Goal: Task Accomplishment & Management: Use online tool/utility

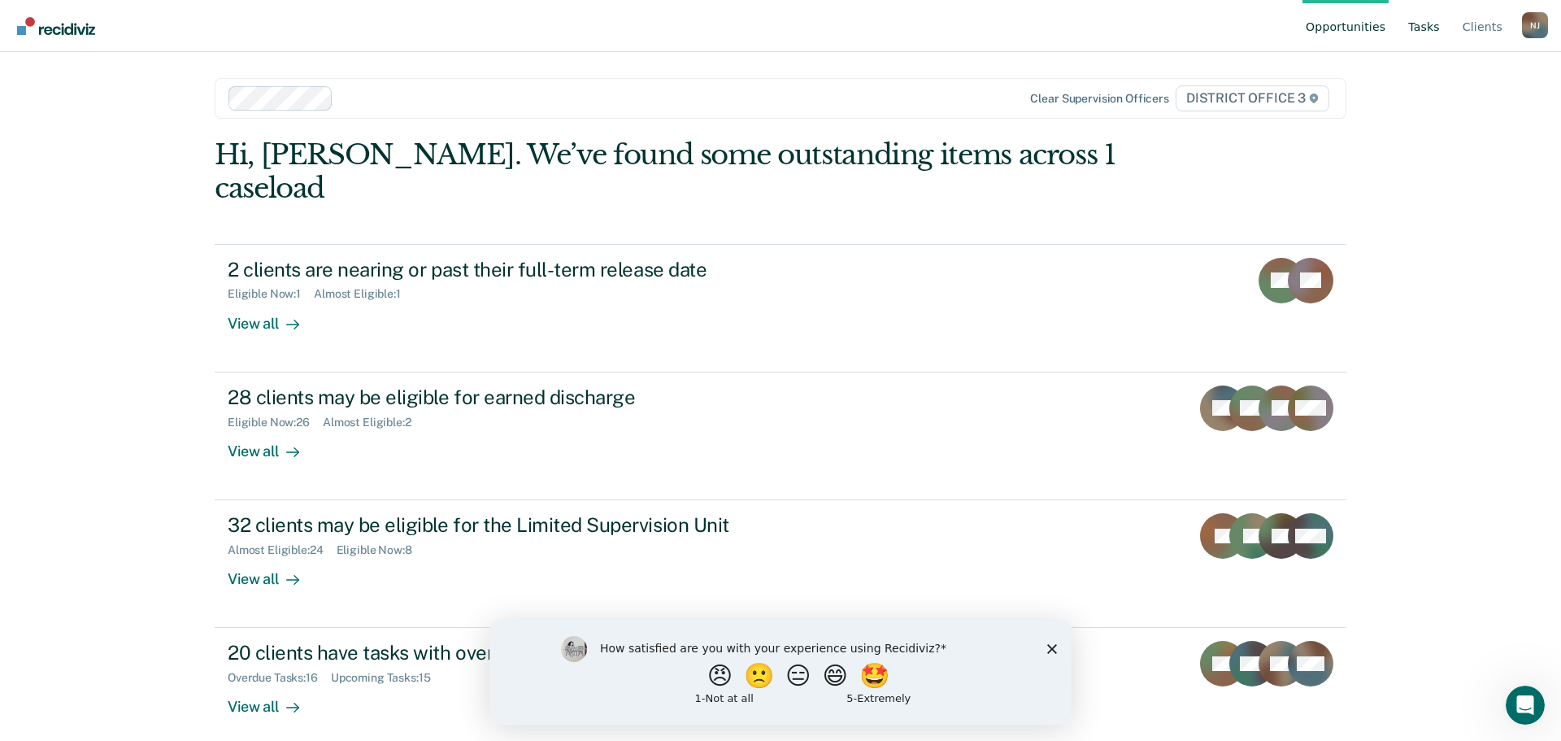
click at [1424, 29] on link "Tasks" at bounding box center [1424, 26] width 38 height 52
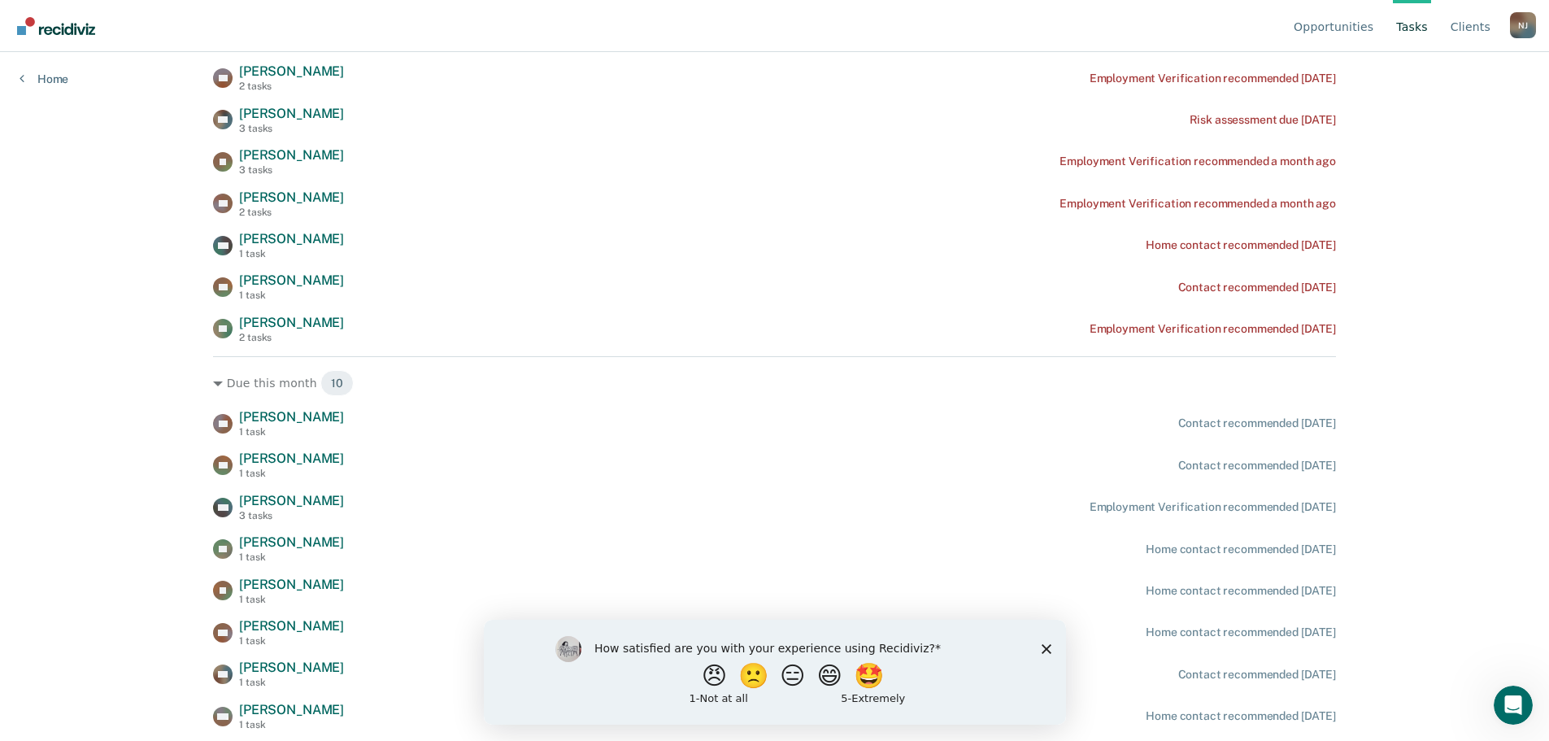
scroll to position [478, 0]
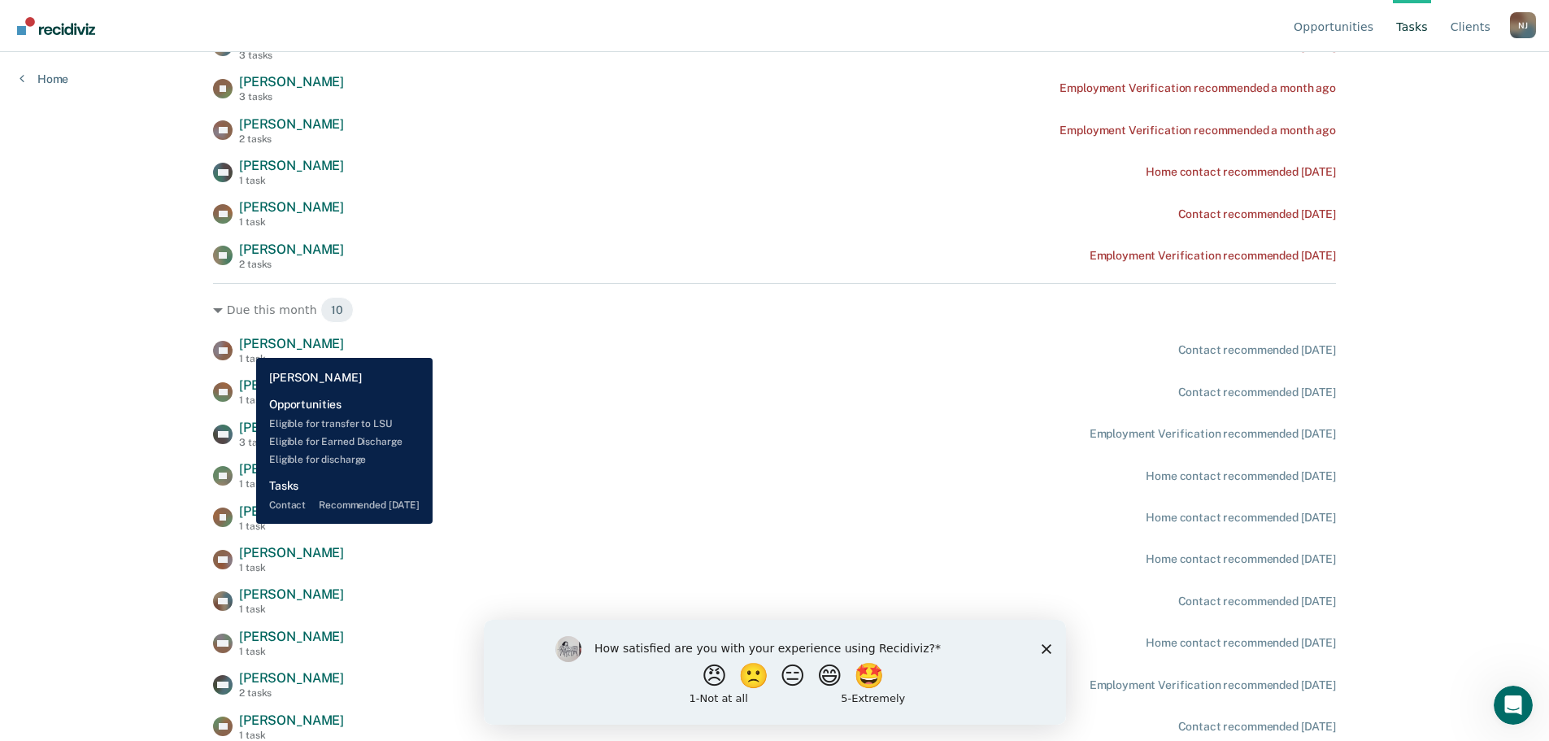
click at [244, 345] on span "[PERSON_NAME]" at bounding box center [291, 343] width 105 height 15
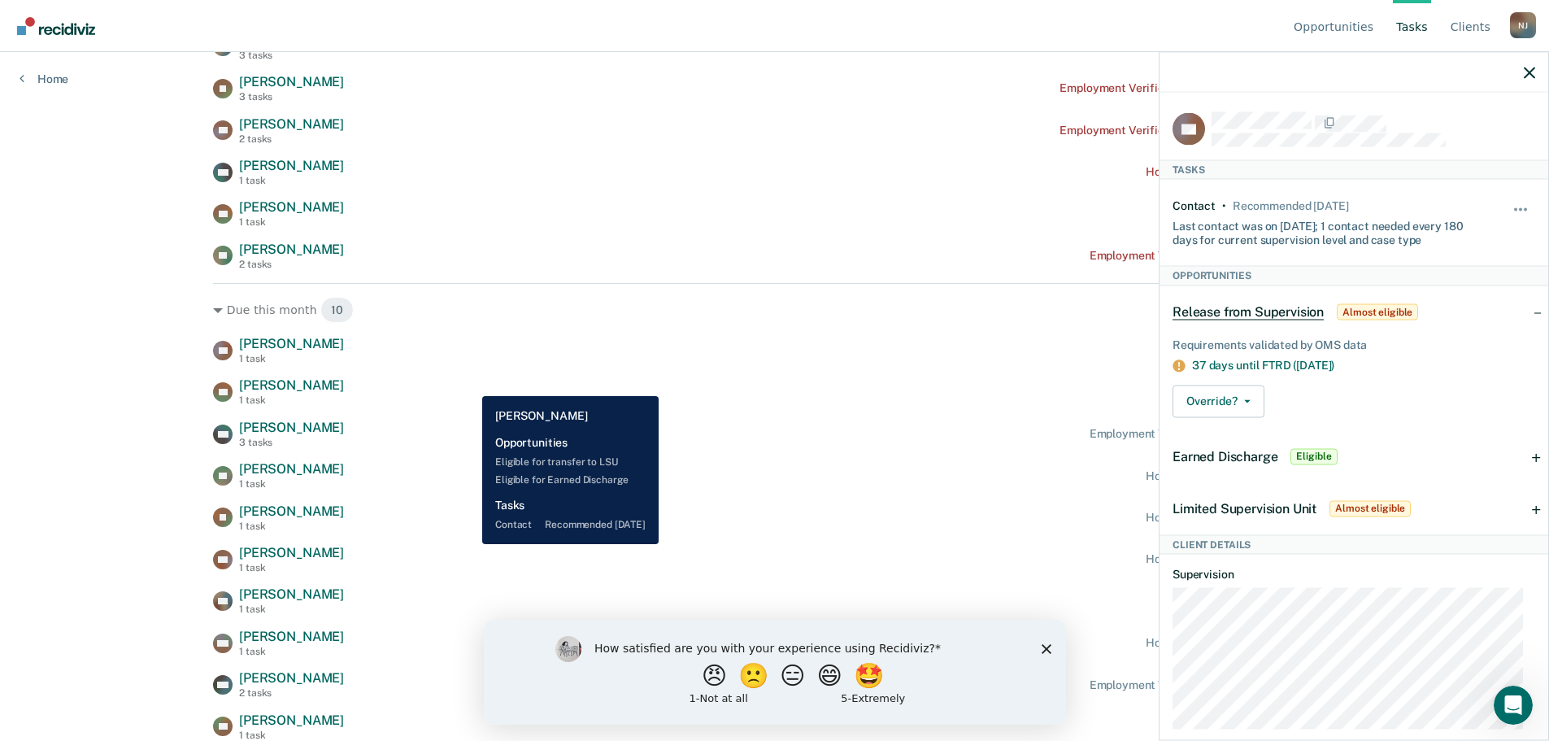
click at [471, 384] on div "EN [PERSON_NAME] 1 task Contact recommended [DATE]" at bounding box center [774, 391] width 1123 height 28
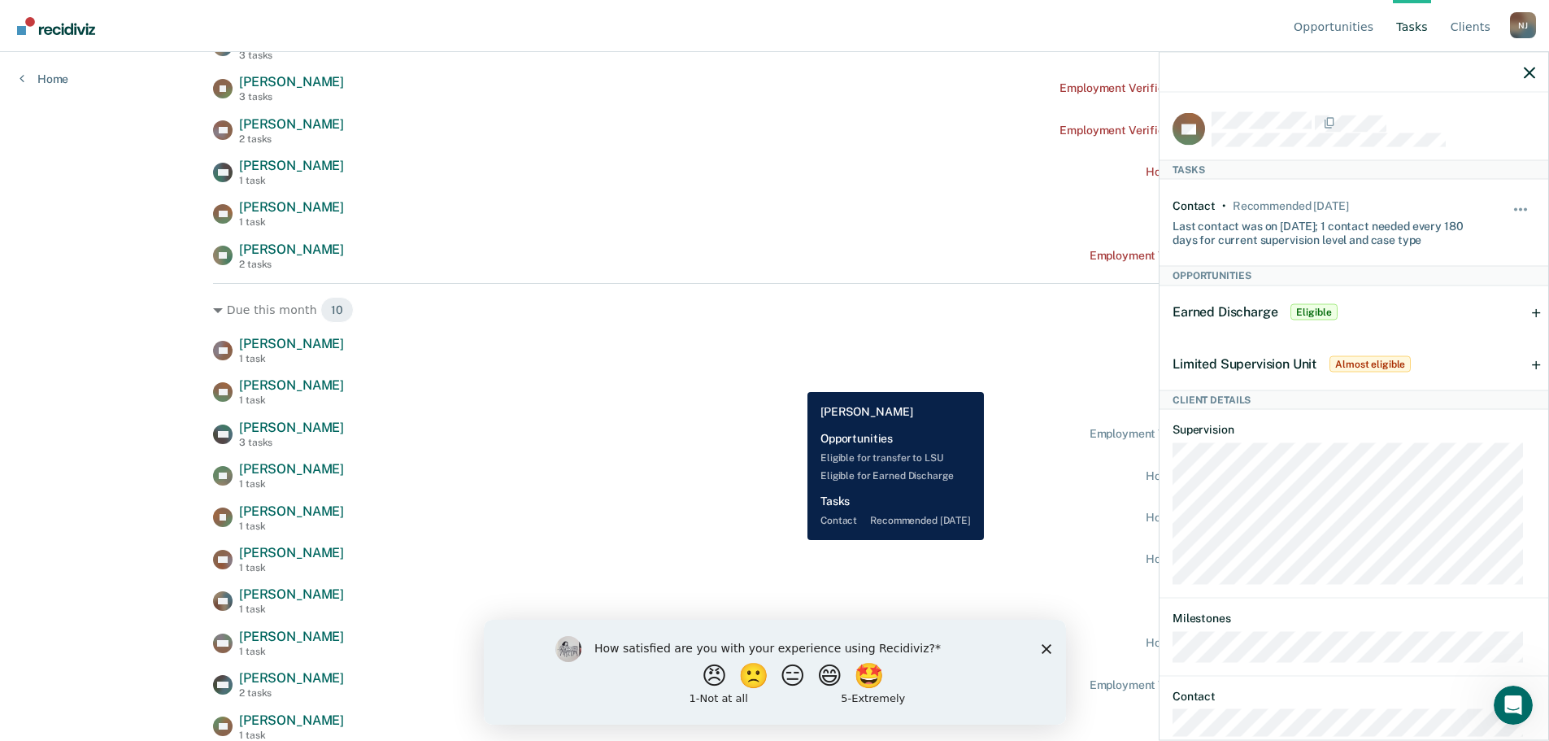
click at [819, 374] on div "AP [PERSON_NAME] 1 task Contact recommended [DATE] EN [PERSON_NAME] 1 task Cont…" at bounding box center [774, 538] width 1123 height 405
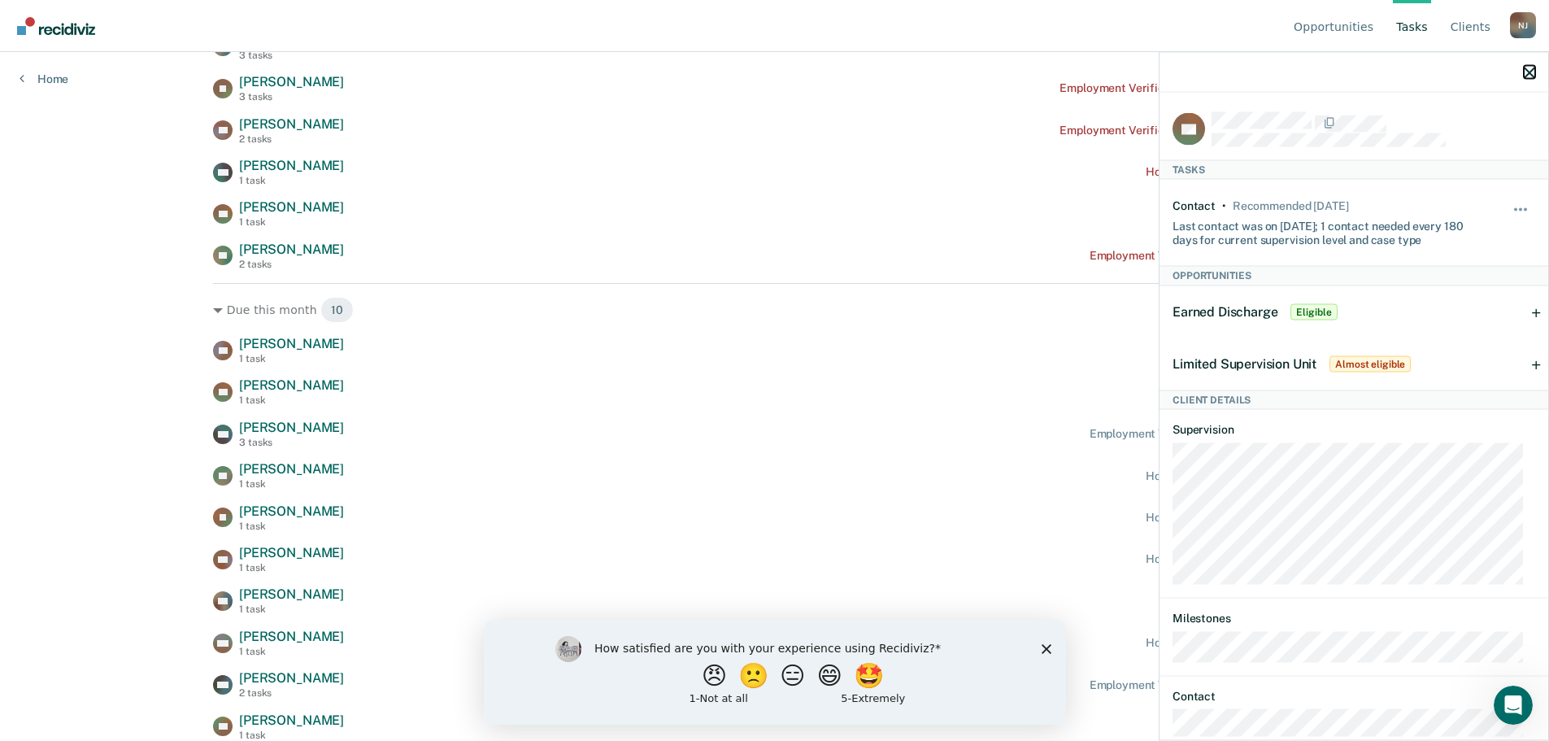
click at [1528, 72] on icon "button" at bounding box center [1528, 72] width 11 height 11
